Goal: Complete application form

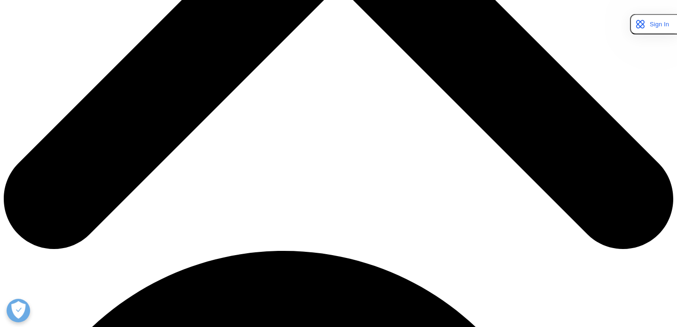
scroll to position [519, 555]
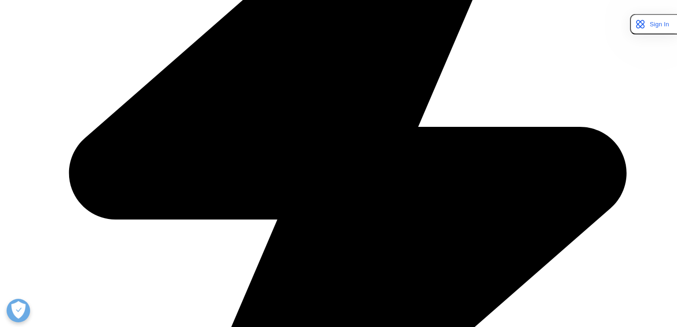
type input "[PERSON_NAME]"
type input "Watt"
type input "[PERSON_NAME][EMAIL_ADDRESS][DOMAIN_NAME]"
type input "Partner"
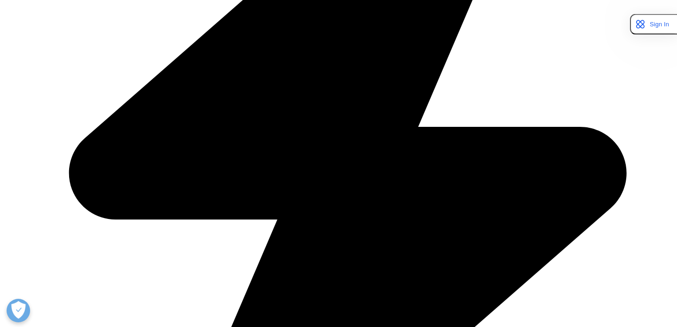
type input "Breakout Ventures"
select select "[GEOGRAPHIC_DATA]"
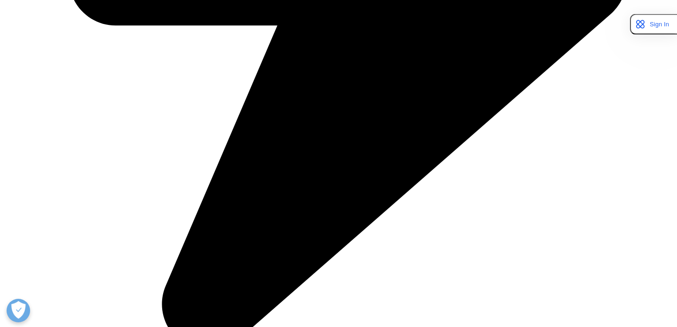
scroll to position [629, 0]
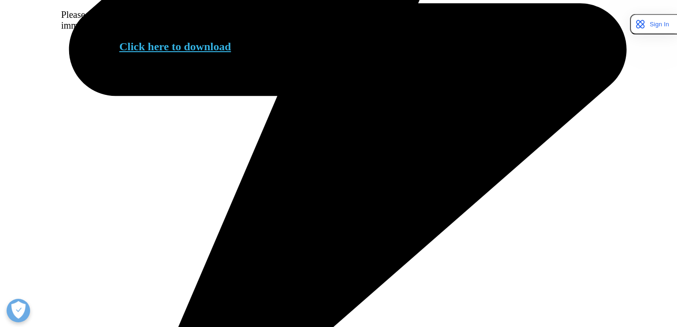
scroll to position [535, 0]
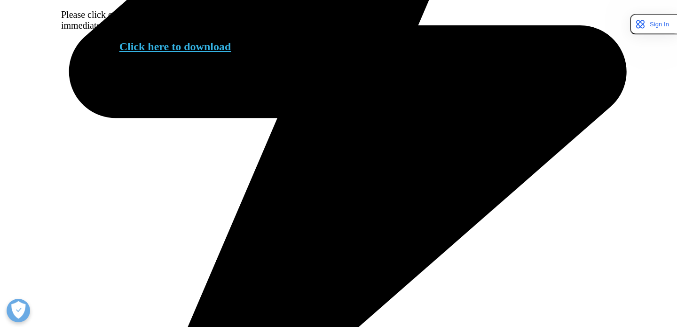
click at [221, 53] on link "Click here to download" at bounding box center [175, 46] width 112 height 12
